Goal: Understand process/instructions: Learn how to perform a task or action

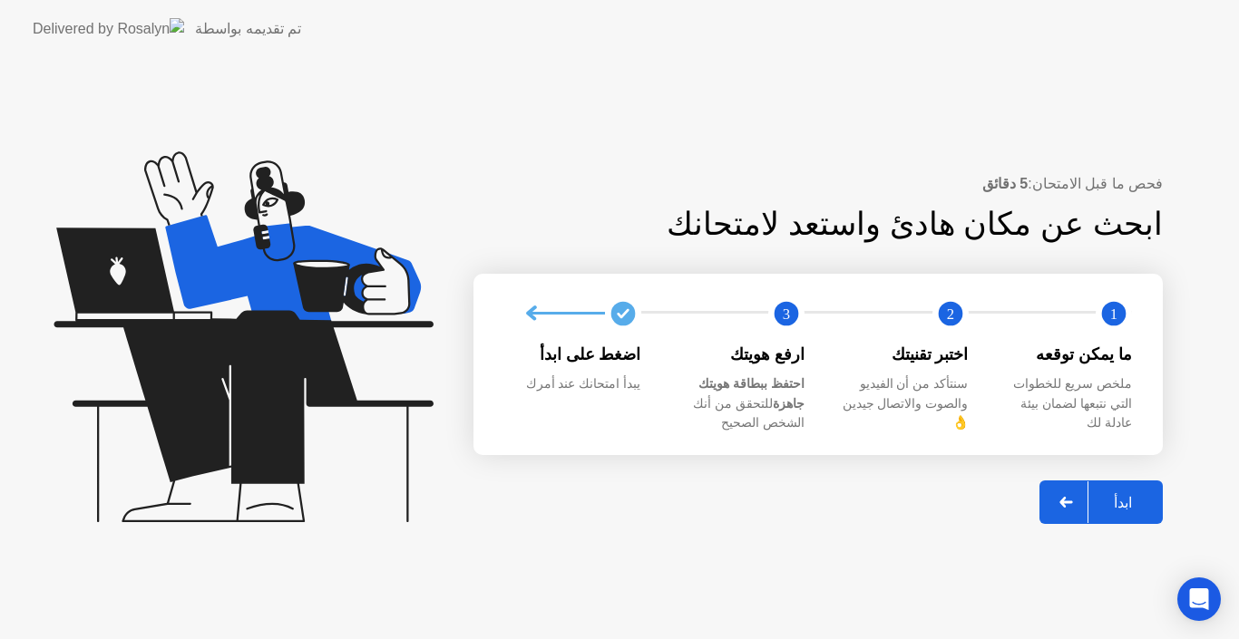
click at [1082, 499] on div at bounding box center [1067, 503] width 44 height 42
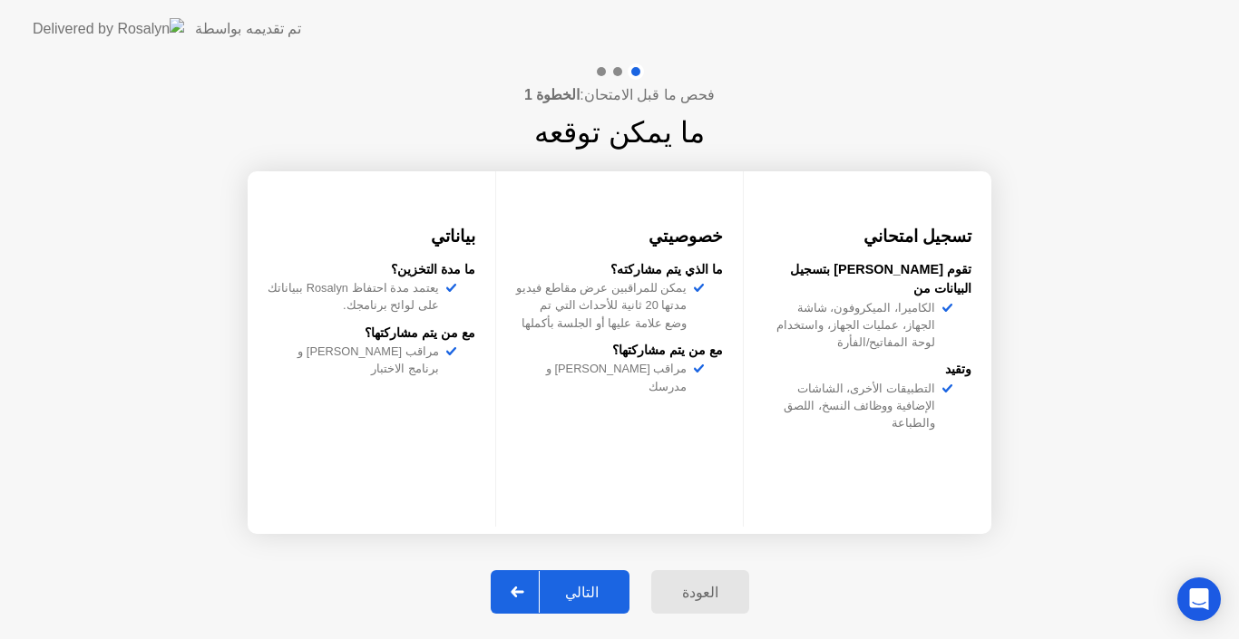
click at [522, 598] on div at bounding box center [518, 592] width 44 height 42
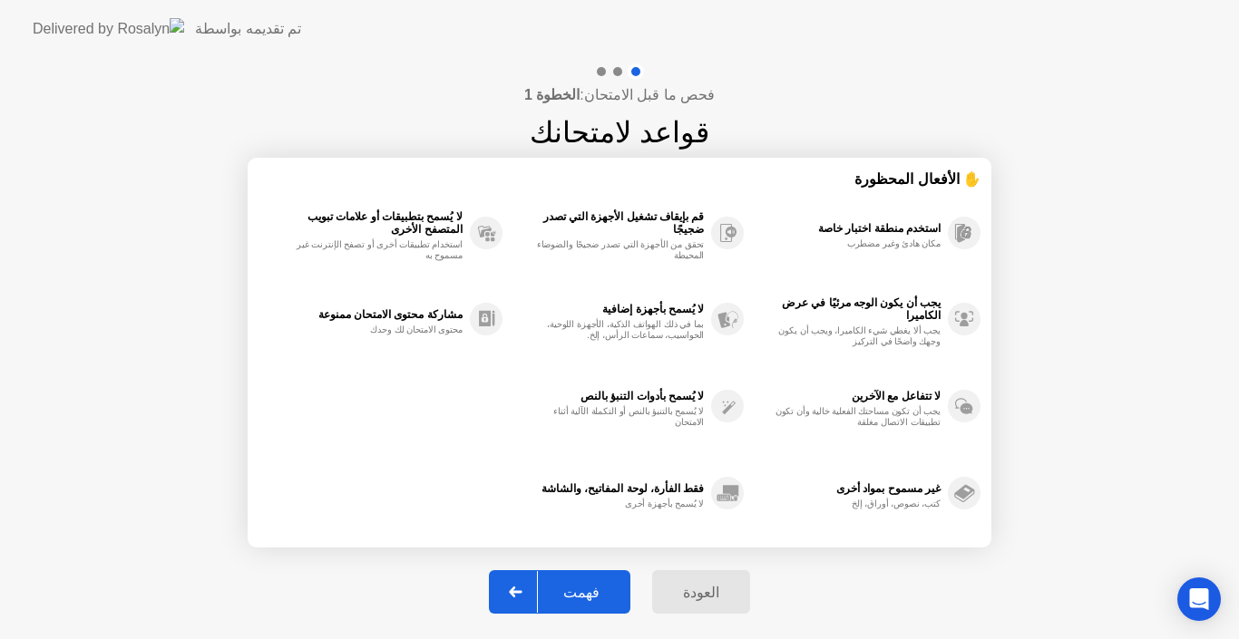
click at [538, 590] on div at bounding box center [516, 592] width 44 height 42
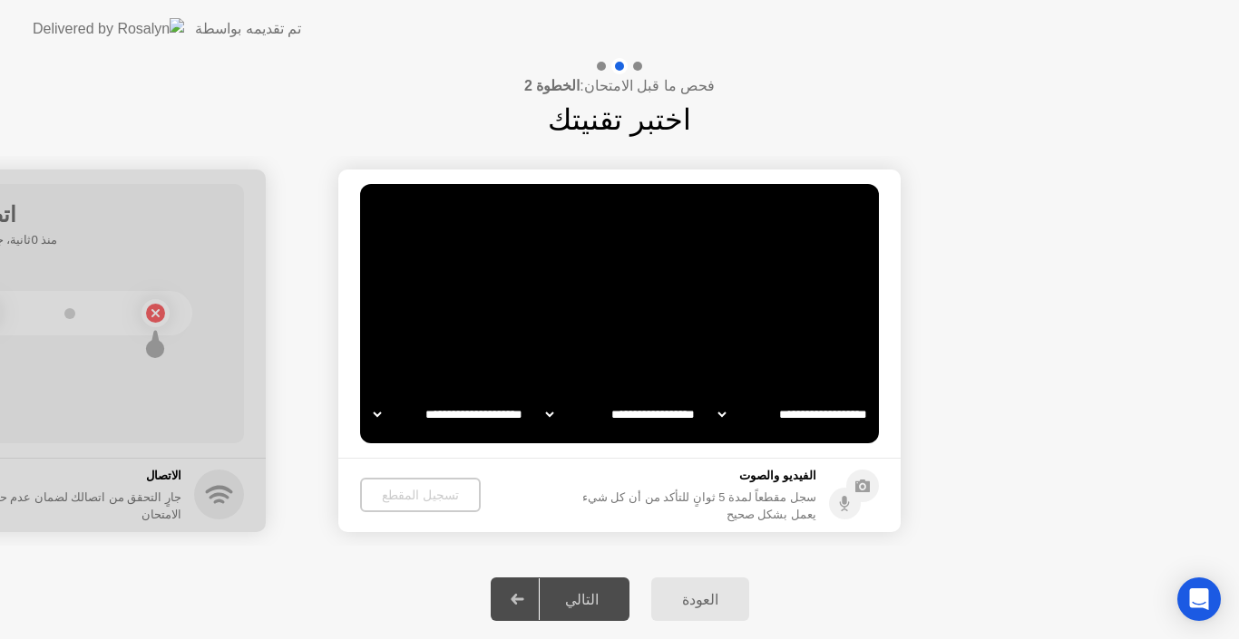
select select "**********"
select select "*******"
click at [418, 497] on div "تسجيل المقطع" at bounding box center [419, 495] width 106 height 15
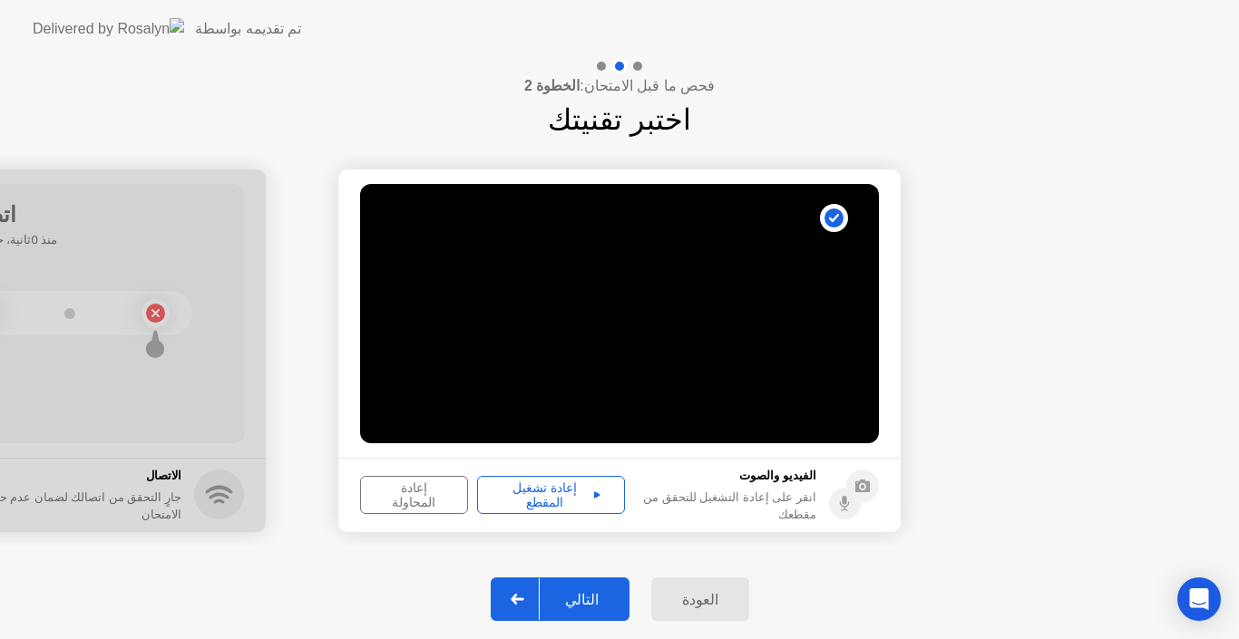
click at [524, 611] on div at bounding box center [518, 600] width 44 height 42
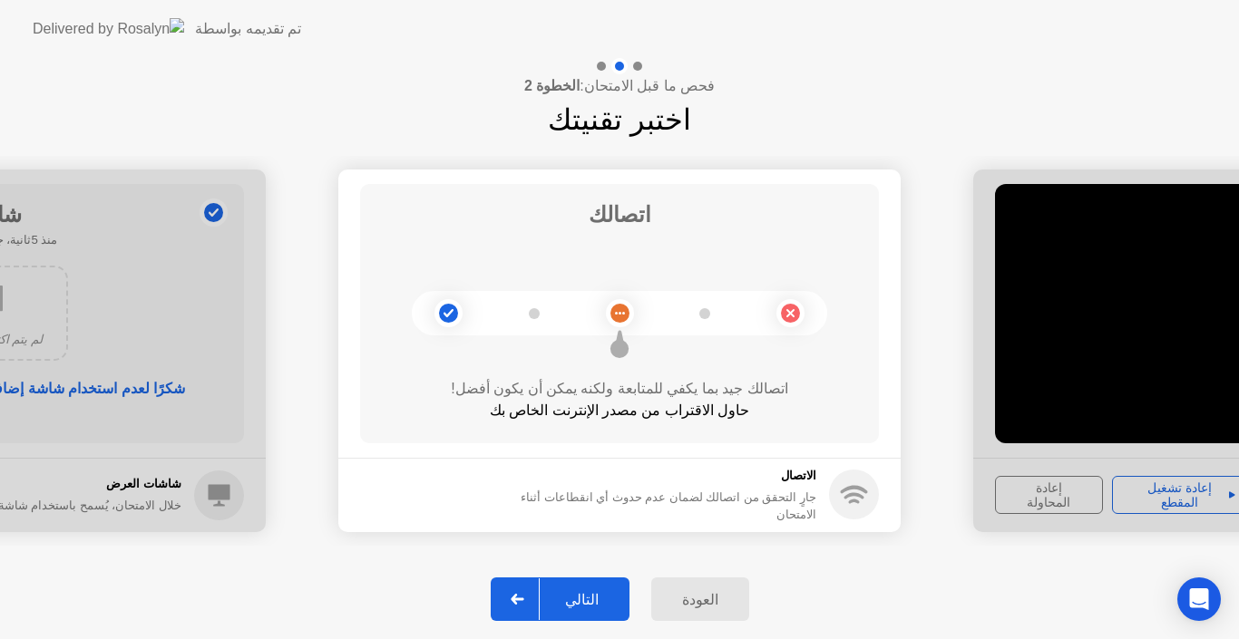
click at [524, 611] on div at bounding box center [518, 600] width 44 height 42
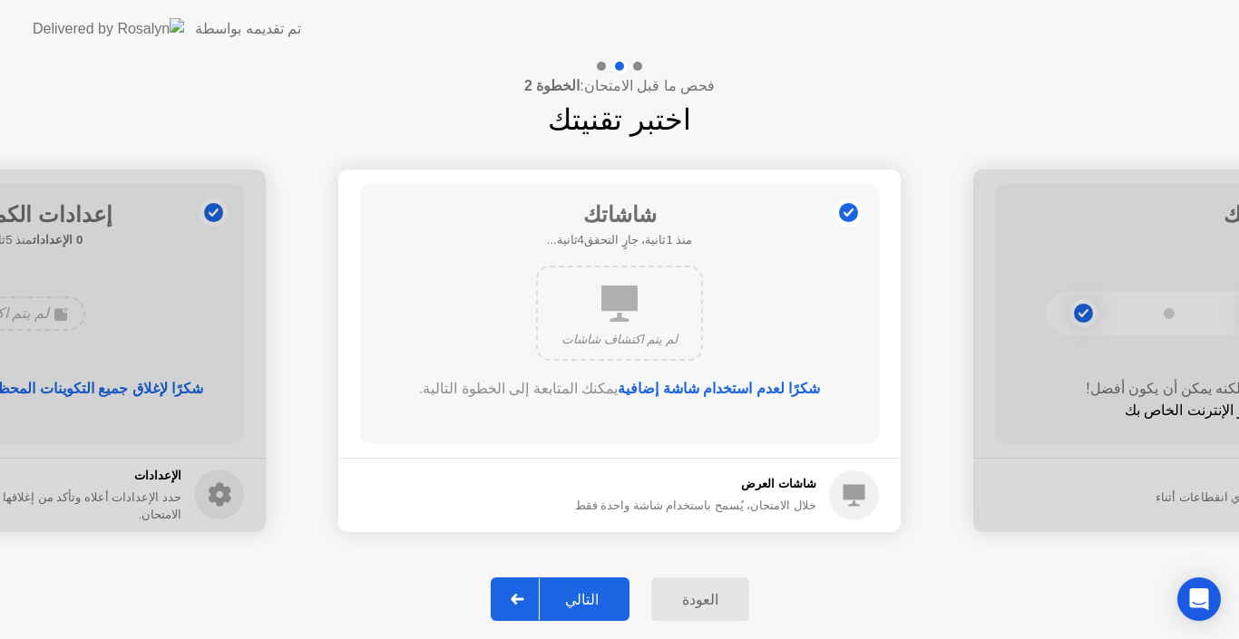
click at [524, 611] on div at bounding box center [518, 600] width 44 height 42
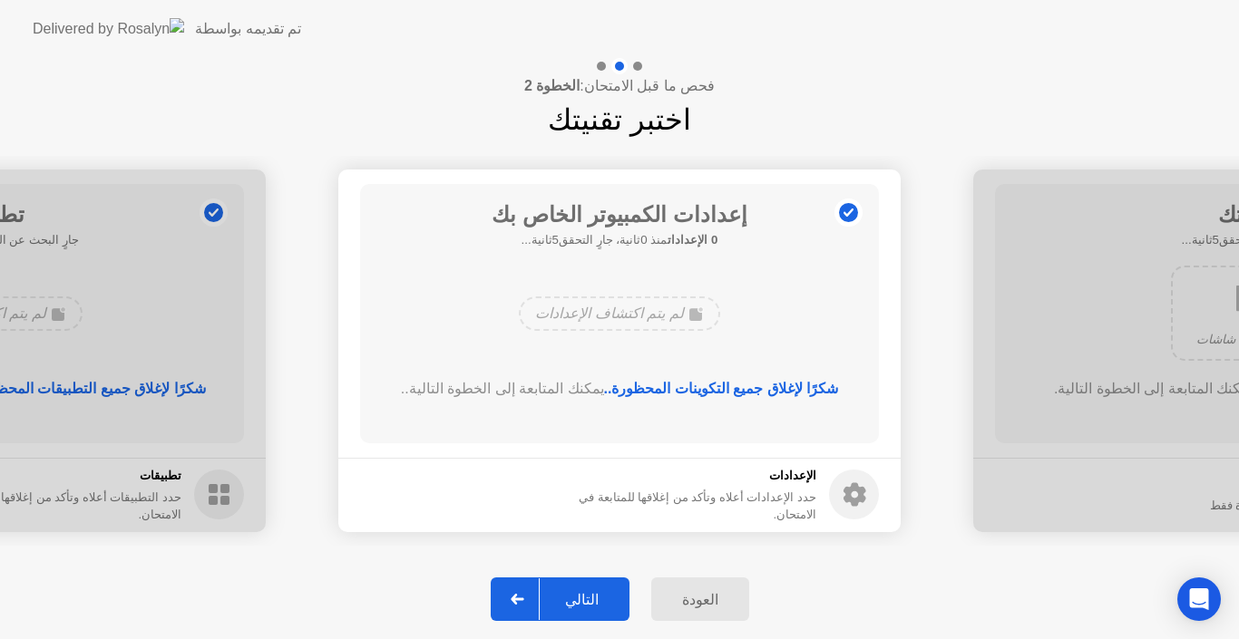
click at [524, 611] on div at bounding box center [518, 600] width 44 height 42
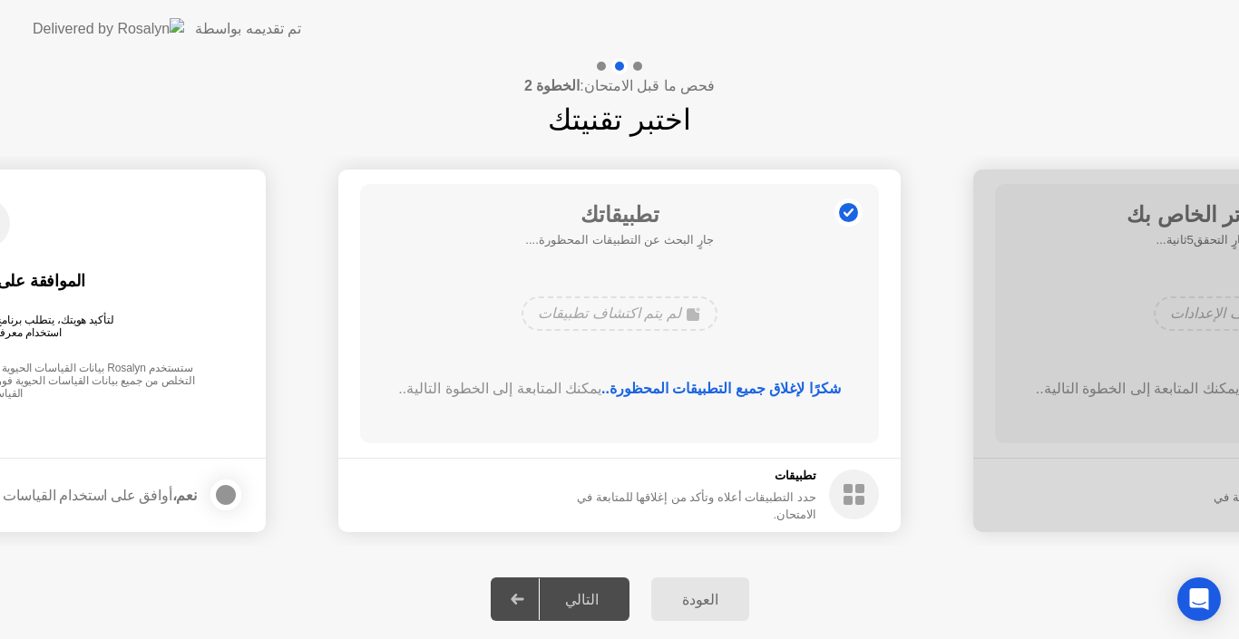
click at [851, 384] on div "شكرًا لإغلاق جميع التطبيقات المحظورة.. يمكنك المتابعة إلى الخطوة التالية.." at bounding box center [619, 389] width 467 height 22
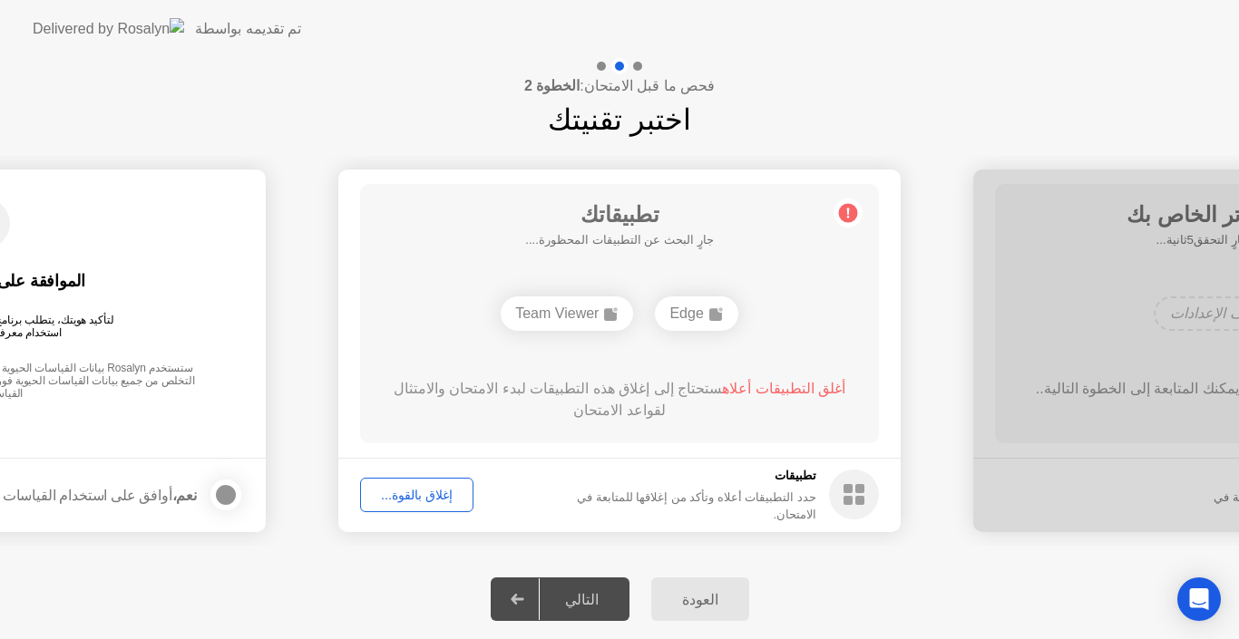
click at [732, 410] on div "أغلق التطبيقات أعلاه ستحتاج إلى إغلاق هذه التطبيقات لبدء الامتحان والامتثال لقو…" at bounding box center [619, 403] width 467 height 51
click at [438, 501] on div "إغلاق بالقوة..." at bounding box center [416, 495] width 101 height 15
